Goal: Task Accomplishment & Management: Manage account settings

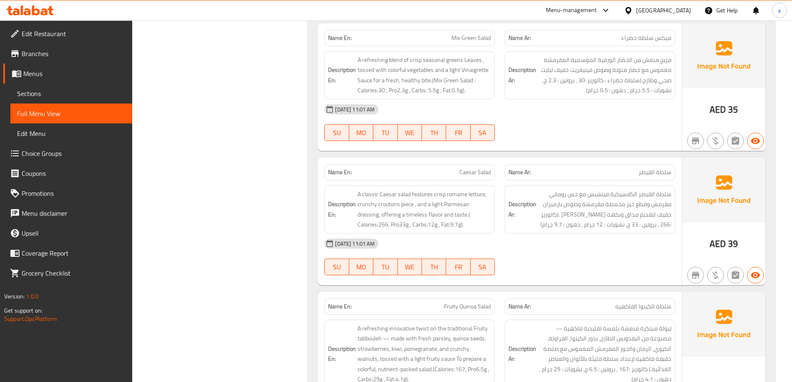
scroll to position [1456, 0]
click at [651, 6] on div "United Arab Emirates" at bounding box center [663, 10] width 55 height 9
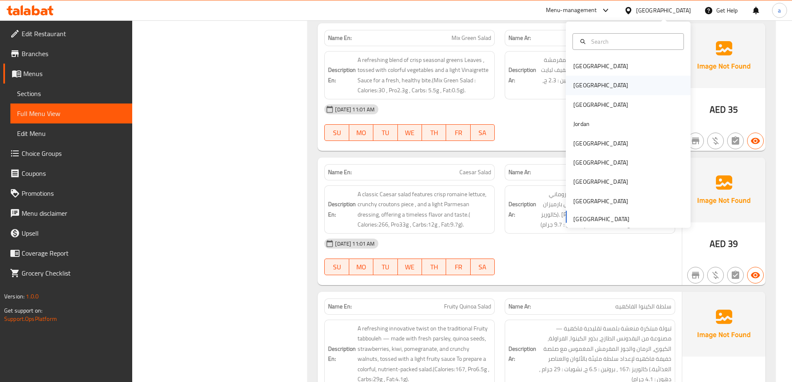
click at [599, 88] on div "[GEOGRAPHIC_DATA]" at bounding box center [628, 85] width 125 height 19
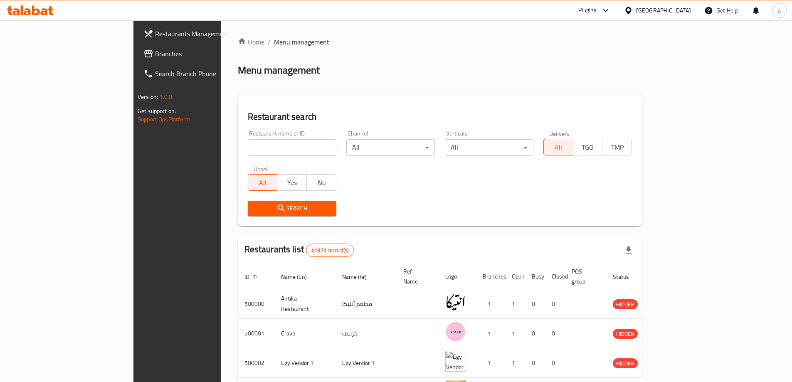
click at [155, 56] on span "Branches" at bounding box center [207, 54] width 104 height 10
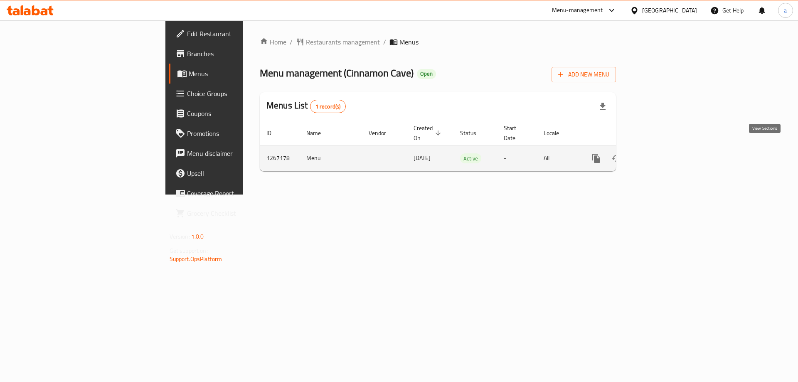
click at [662, 153] on icon "enhanced table" at bounding box center [657, 158] width 10 height 10
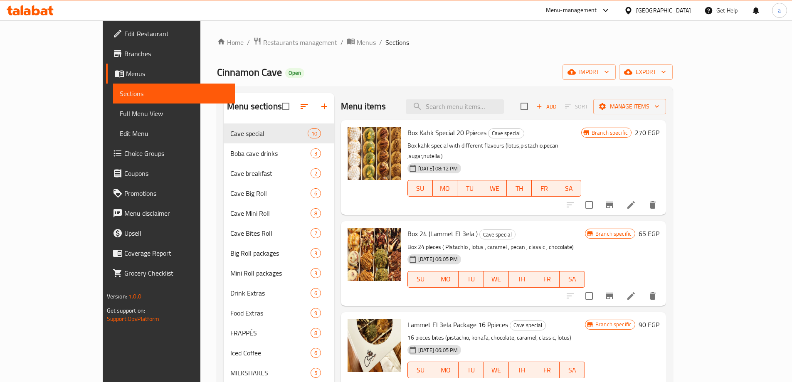
click at [106, 59] on link "Branches" at bounding box center [170, 54] width 129 height 20
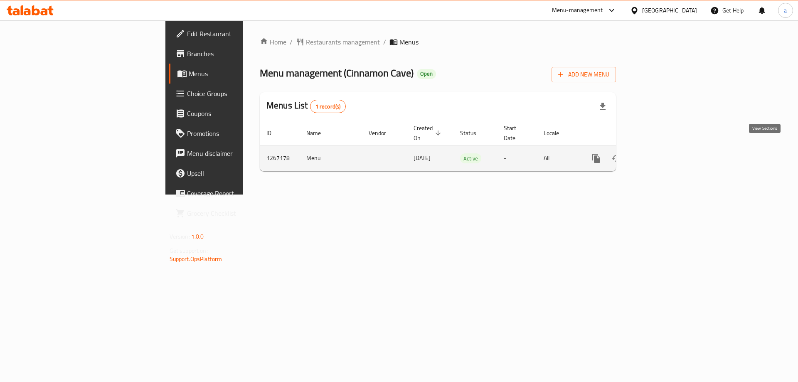
click at [667, 148] on link "enhanced table" at bounding box center [657, 158] width 20 height 20
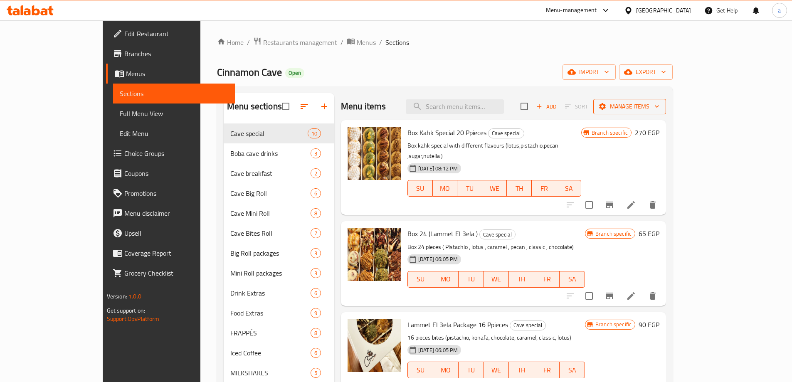
click at [661, 107] on icon "button" at bounding box center [657, 106] width 8 height 8
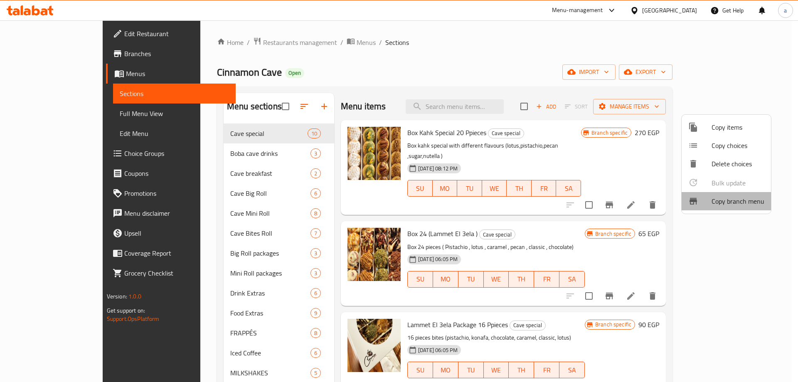
click at [727, 200] on span "Copy branch menu" at bounding box center [738, 201] width 53 height 10
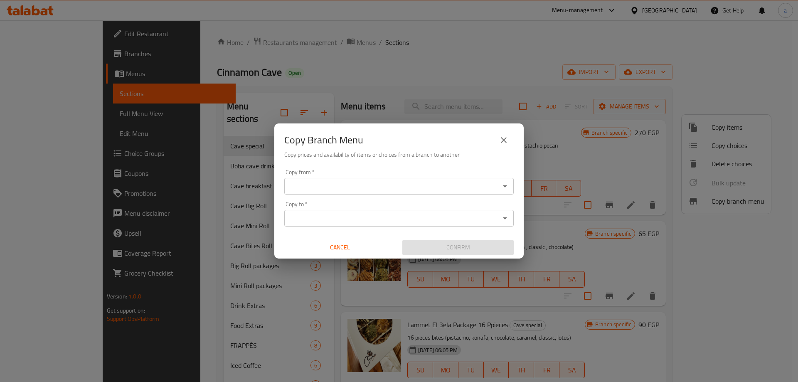
click at [510, 186] on icon "Open" at bounding box center [505, 186] width 10 height 10
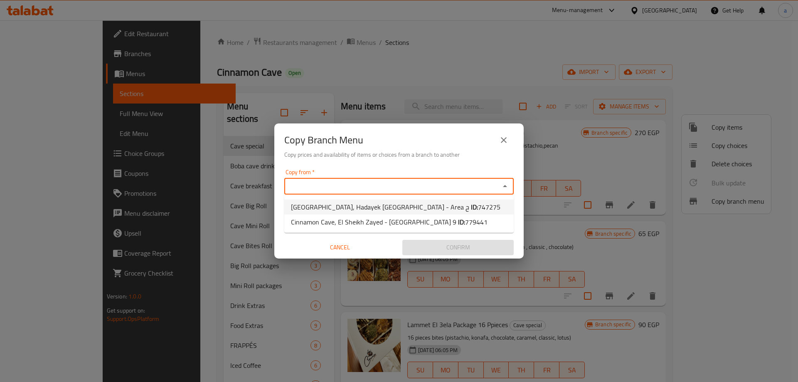
click at [458, 205] on li "Cinnamon Cave, Hadayek El Ahram - Area ح ID: 747275" at bounding box center [399, 207] width 230 height 15
type input "Cinnamon Cave, Hadayek El Ahram - Area ح"
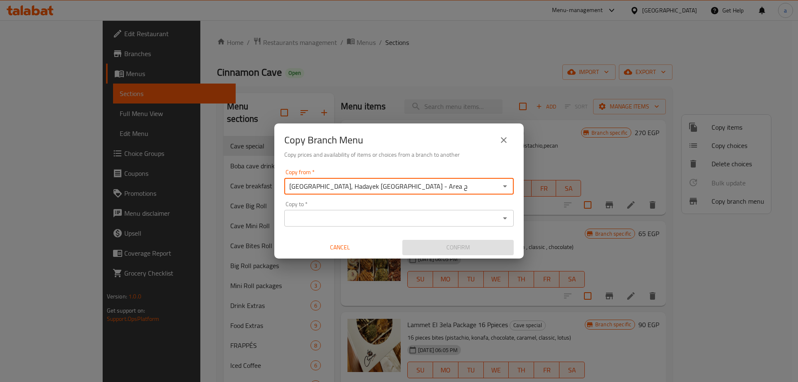
click at [508, 215] on icon "Open" at bounding box center [505, 218] width 10 height 10
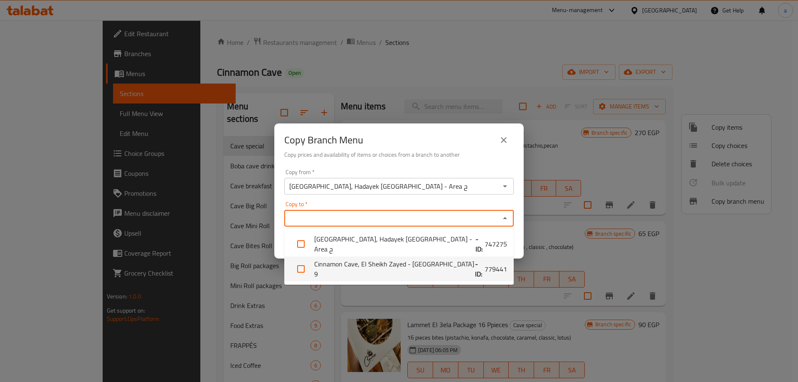
click at [485, 271] on span "779441" at bounding box center [496, 269] width 22 height 10
checkbox input "true"
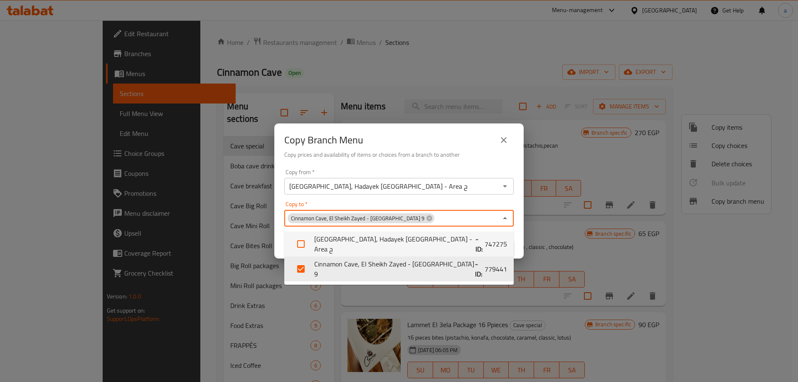
click at [499, 166] on div "Copy from   * Cinnamon Cave, Hadayek El Ahram - Area ح Copy from * Copy to   * …" at bounding box center [399, 212] width 250 height 93
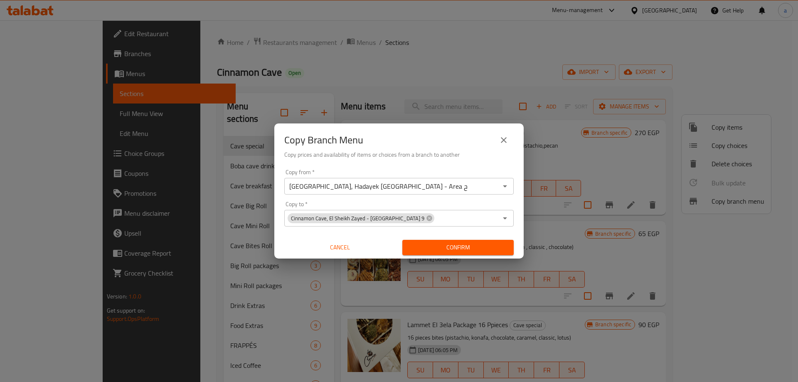
click at [464, 249] on span "Confirm" at bounding box center [458, 247] width 98 height 10
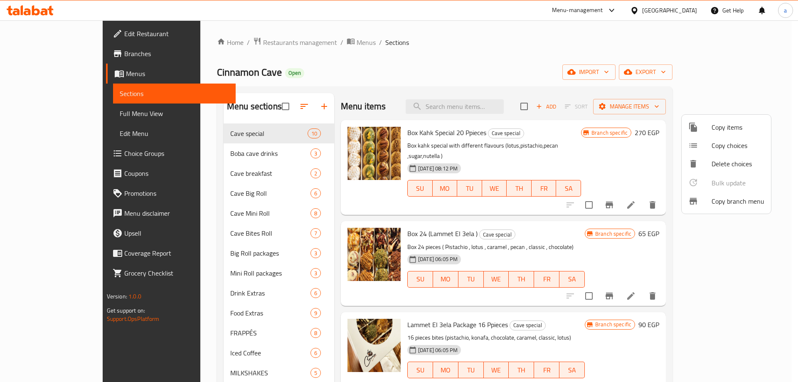
click at [59, 71] on div at bounding box center [399, 191] width 798 height 382
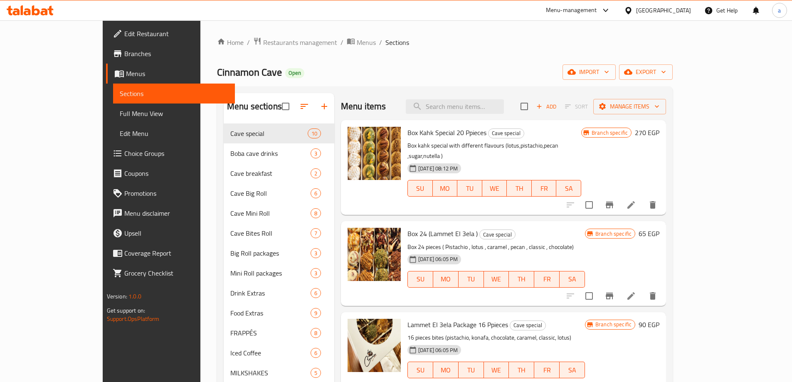
click at [126, 71] on span "Menus" at bounding box center [177, 74] width 102 height 10
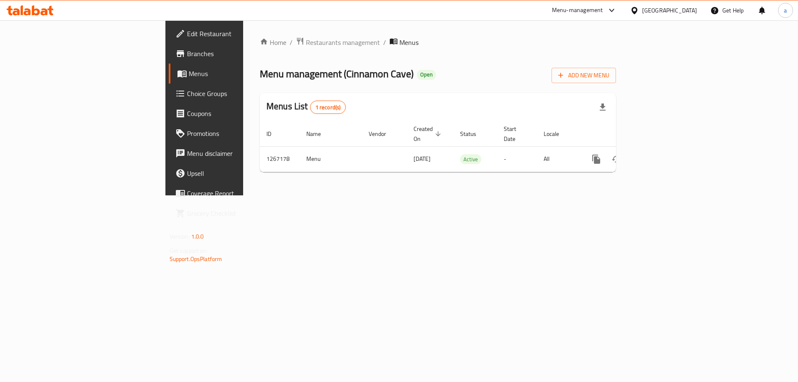
click at [187, 56] on span "Branches" at bounding box center [239, 54] width 105 height 10
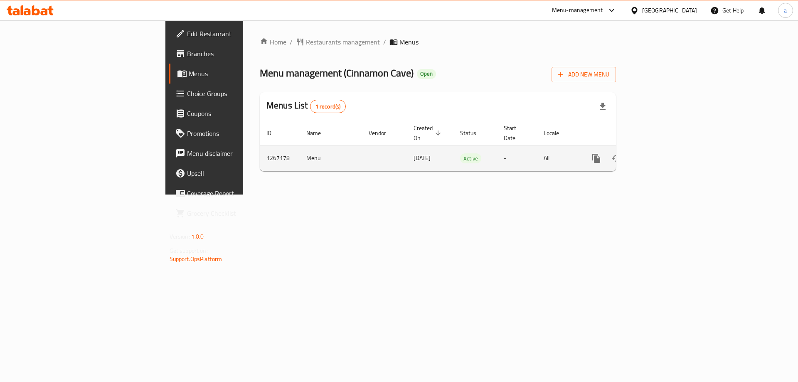
click at [667, 148] on link "enhanced table" at bounding box center [657, 158] width 20 height 20
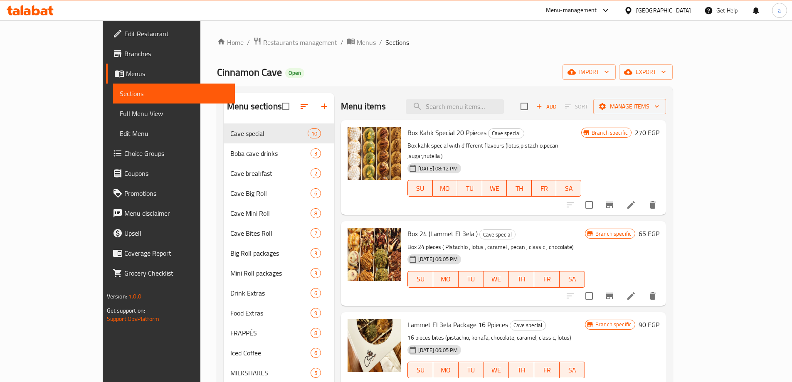
click at [120, 112] on span "Full Menu View" at bounding box center [174, 114] width 109 height 10
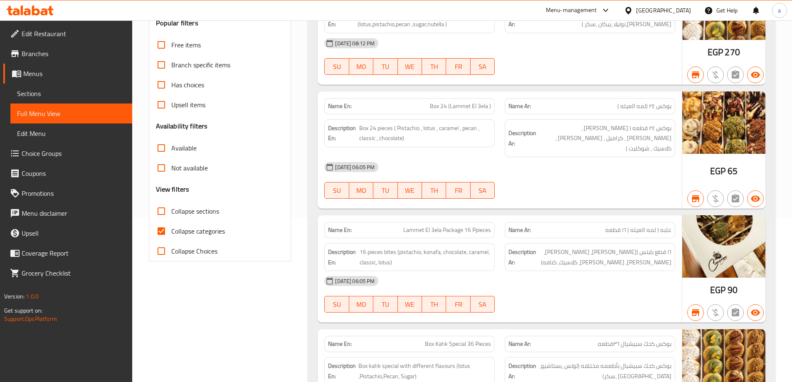
scroll to position [166, 0]
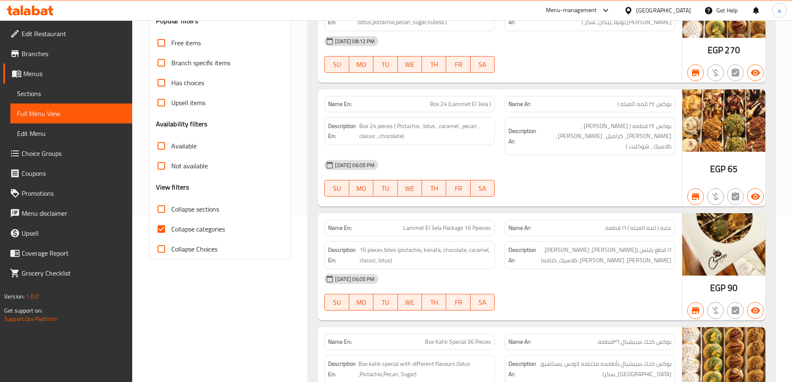
click at [161, 226] on input "Collapse categories" at bounding box center [161, 229] width 20 height 20
checkbox input "false"
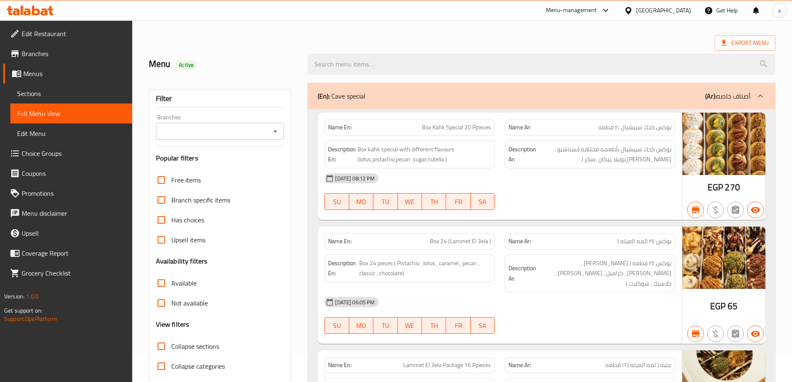
scroll to position [0, 0]
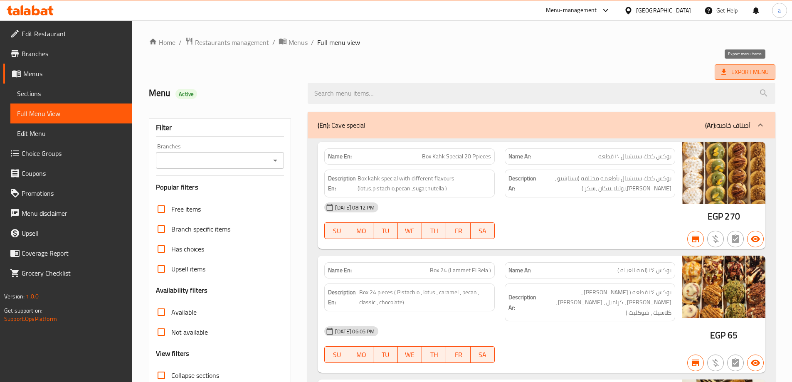
click at [748, 70] on span "Export Menu" at bounding box center [745, 72] width 47 height 10
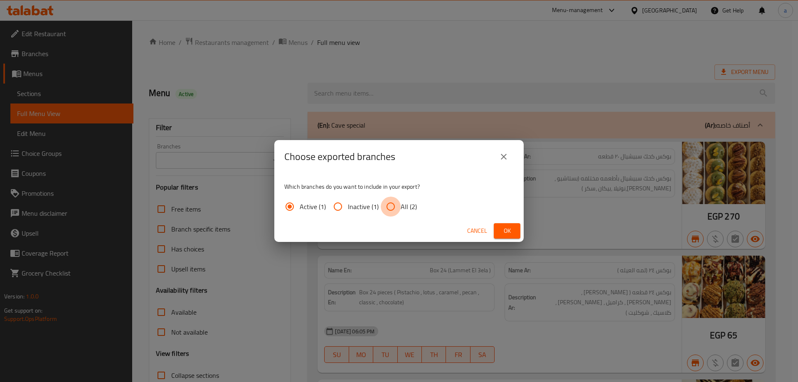
click at [388, 208] on input "All (2)" at bounding box center [391, 207] width 20 height 20
radio input "true"
click at [505, 230] on span "Ok" at bounding box center [507, 231] width 13 height 10
